Goal: Information Seeking & Learning: Learn about a topic

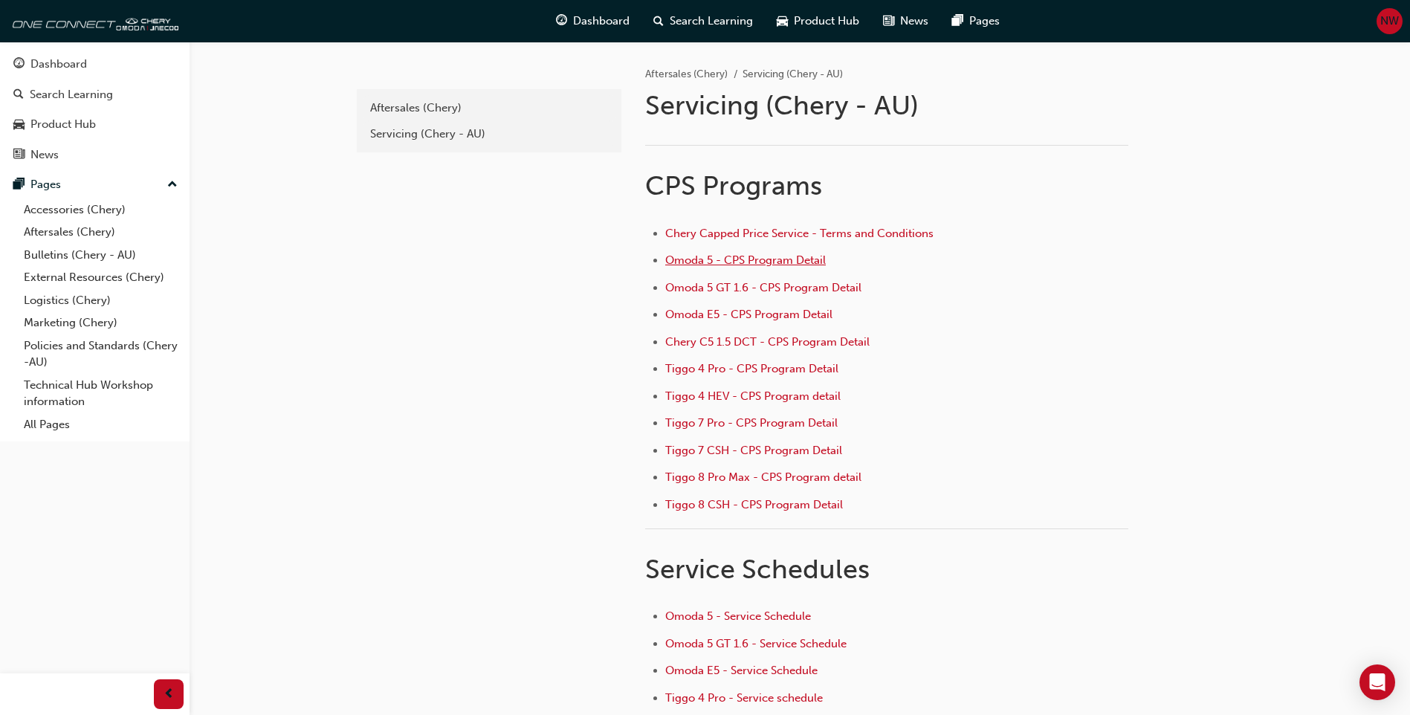
drag, startPoint x: 0, startPoint y: 0, endPoint x: 771, endPoint y: 256, distance: 812.4
click at [771, 256] on span "Omoda 5 - CPS Program Detail" at bounding box center [745, 259] width 161 height 13
click at [720, 397] on span "Tiggo 4 HEV - CPS Program detail" at bounding box center [752, 395] width 175 height 13
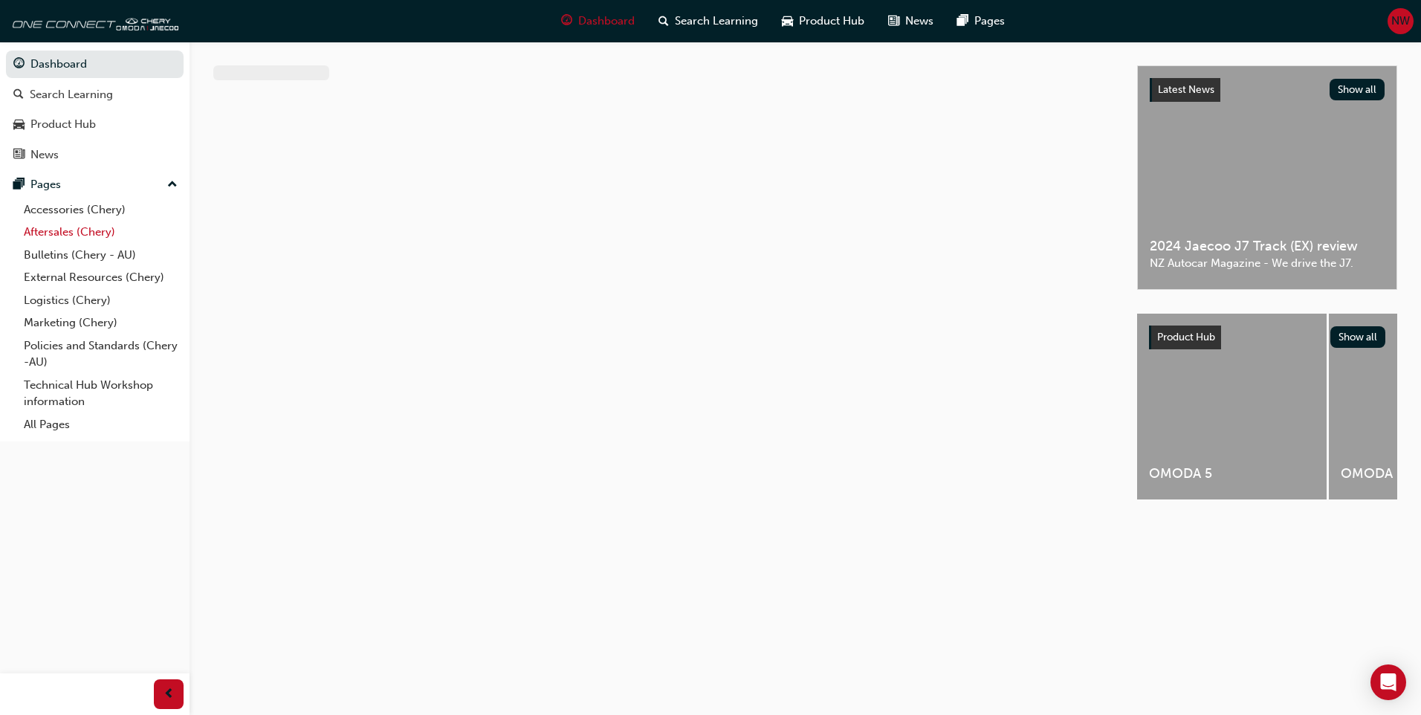
click at [91, 228] on link "Aftersales (Chery)" at bounding box center [101, 232] width 166 height 23
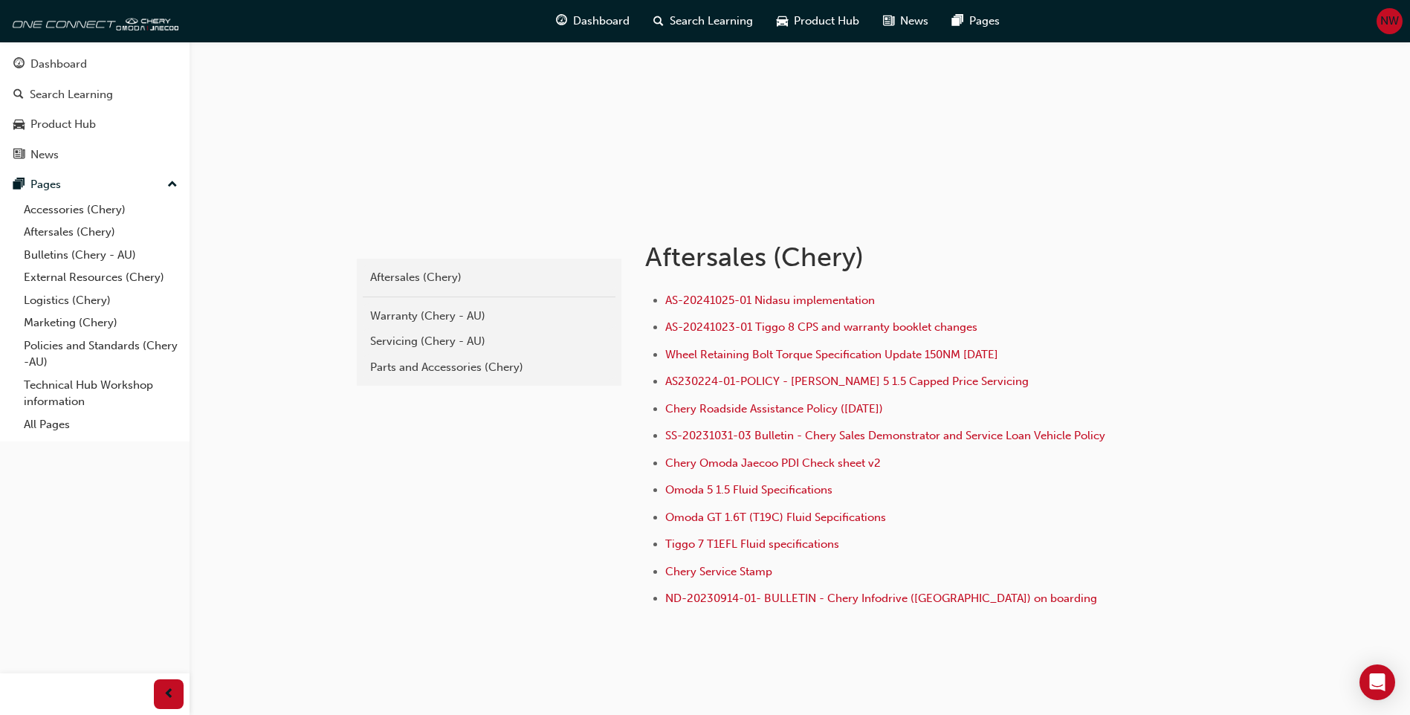
scroll to position [167, 0]
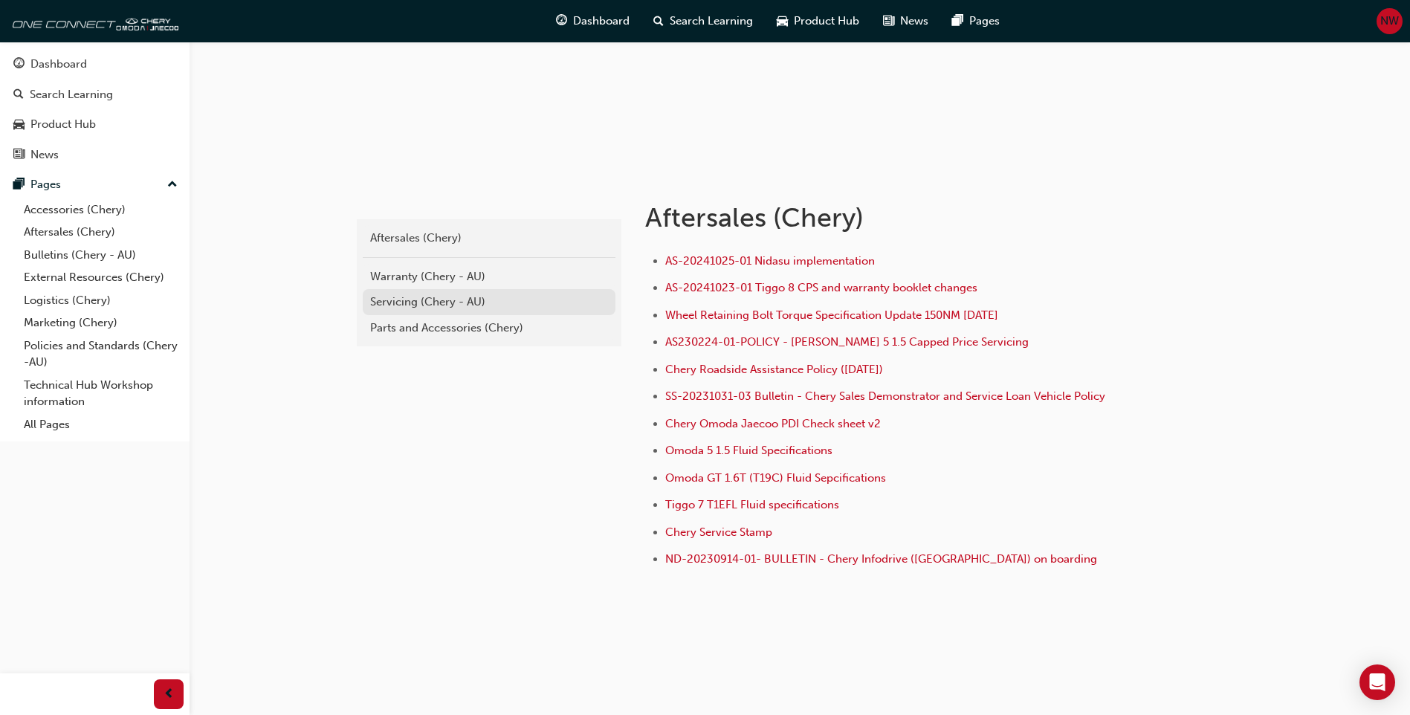
click at [408, 301] on div "Servicing (Chery - AU)" at bounding box center [489, 302] width 238 height 17
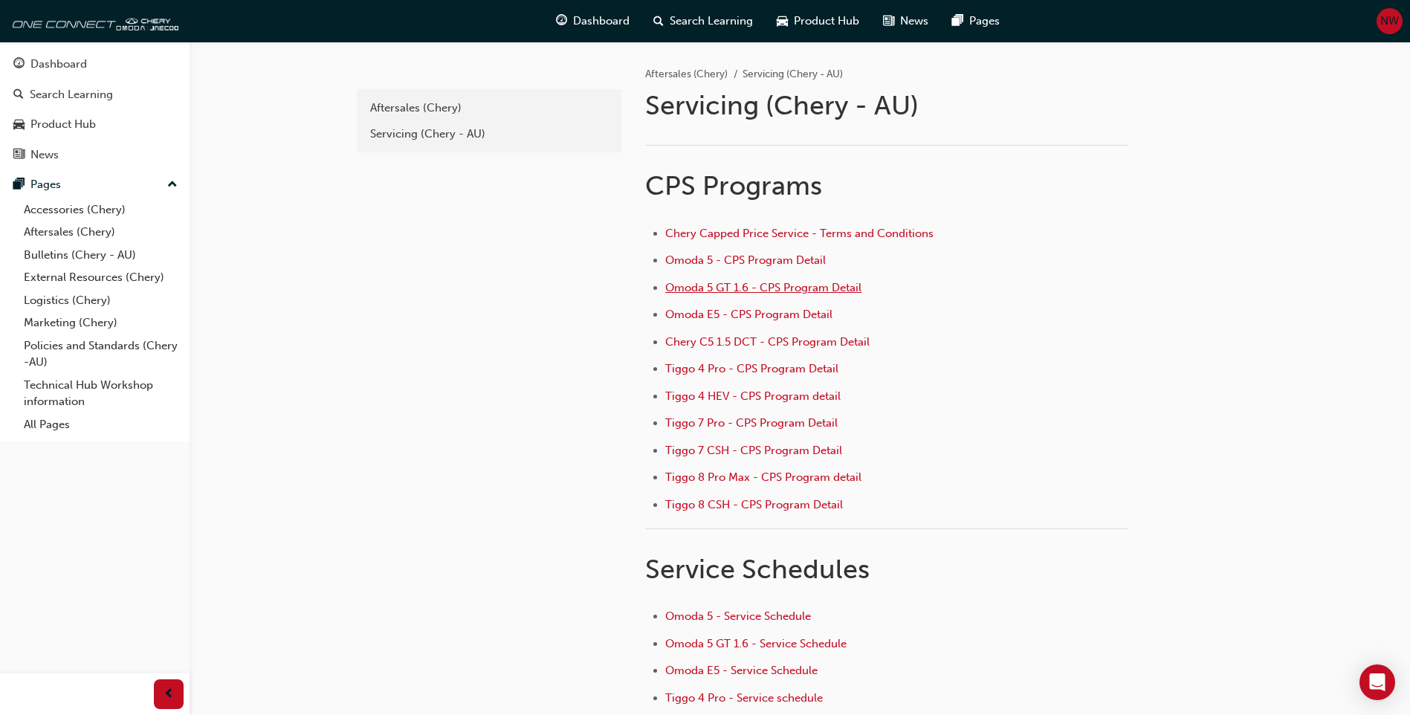
click at [743, 290] on span "Omoda 5 GT 1.6 - CPS Program Detail" at bounding box center [763, 287] width 196 height 13
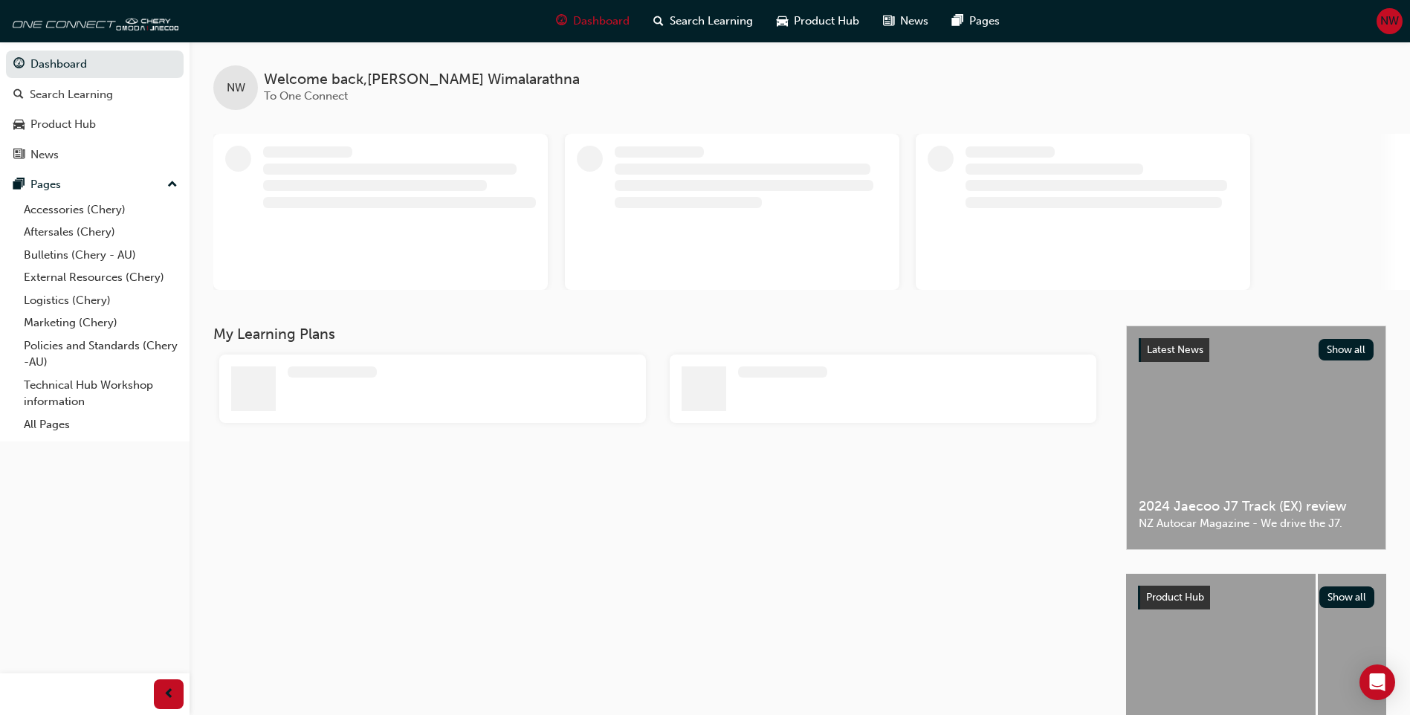
click at [488, 602] on div "My Learning Plans" at bounding box center [669, 556] width 913 height 461
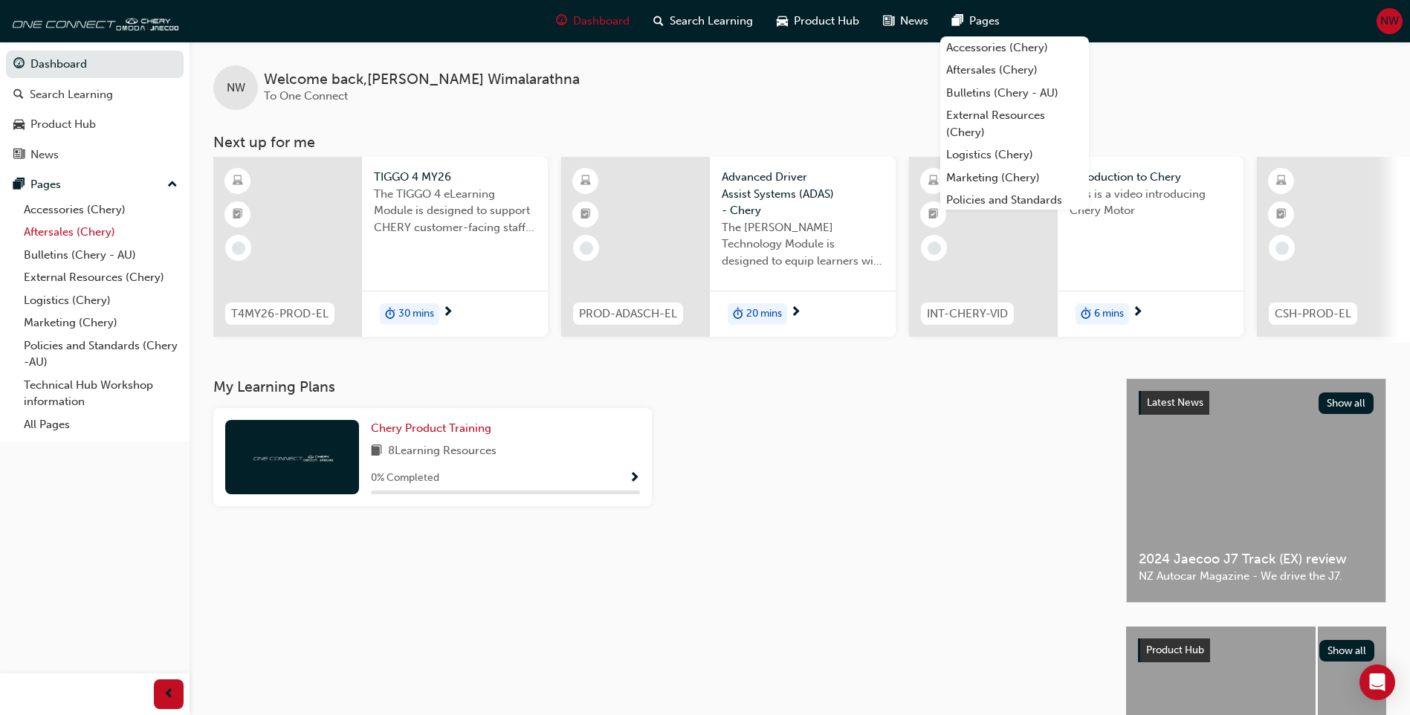
click at [80, 238] on link "Aftersales (Chery)" at bounding box center [101, 232] width 166 height 23
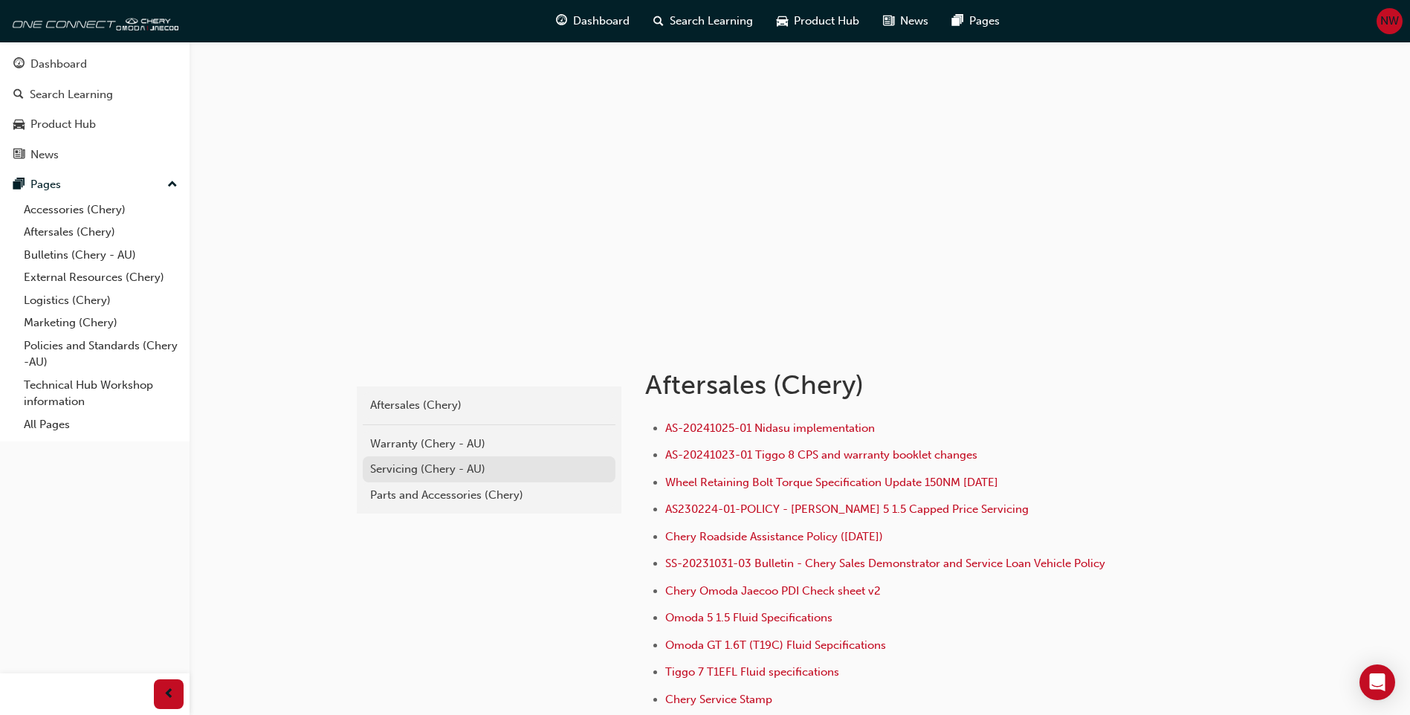
click at [439, 470] on div "Servicing (Chery - AU)" at bounding box center [489, 469] width 238 height 17
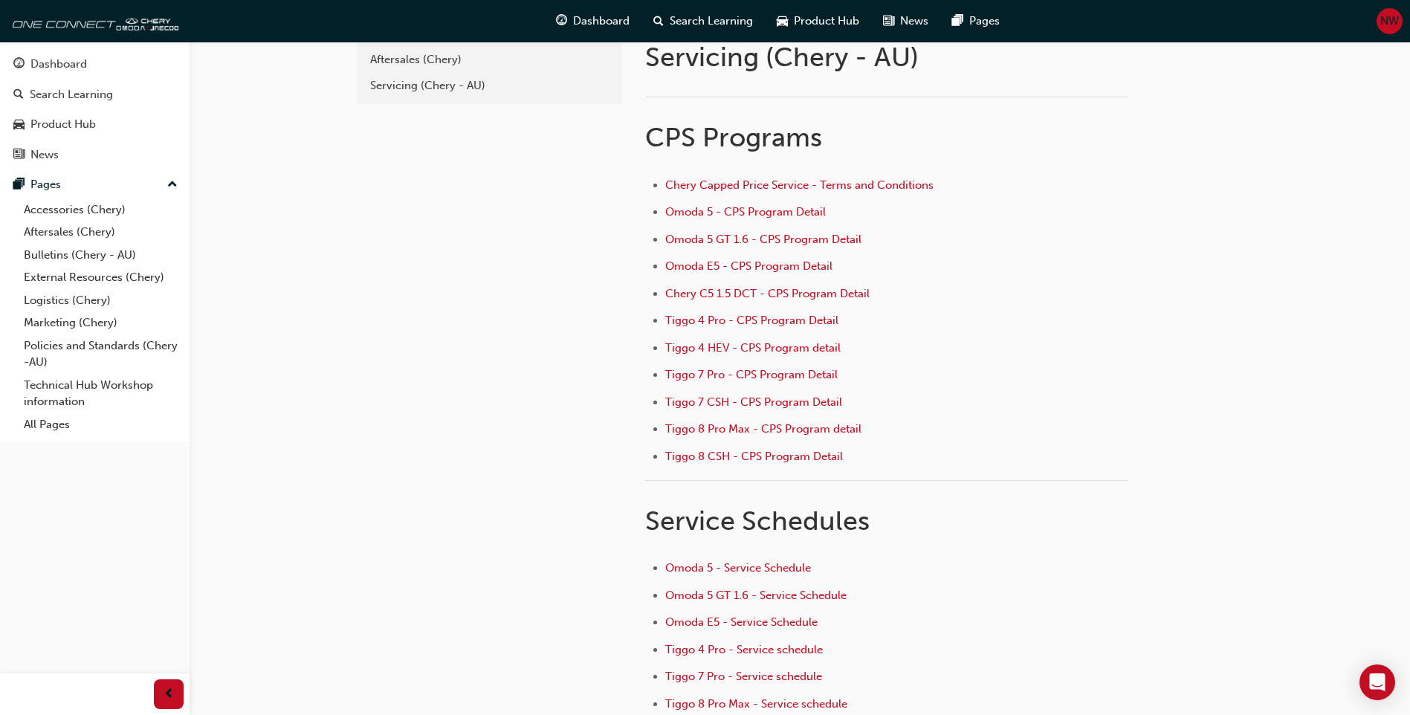
scroll to position [74, 0]
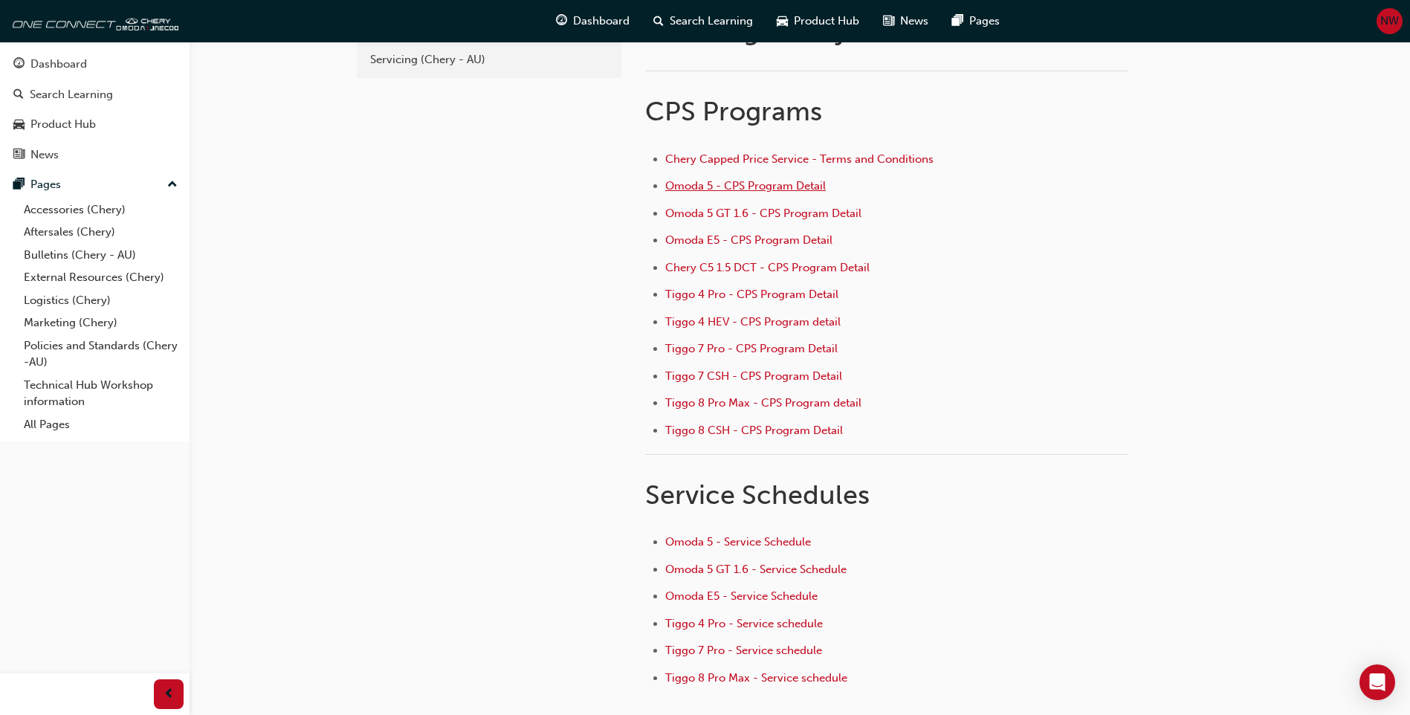
click at [767, 184] on span "Omoda 5 - CPS Program Detail" at bounding box center [745, 185] width 161 height 13
